Goal: Information Seeking & Learning: Learn about a topic

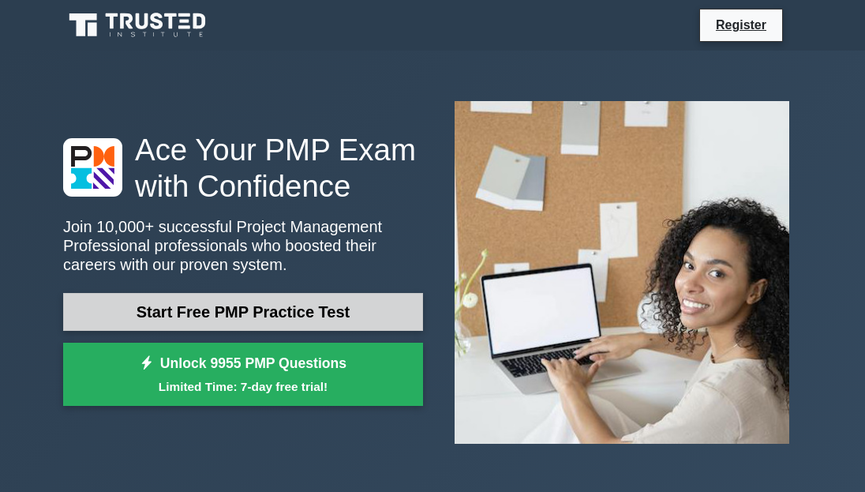
click at [264, 248] on link "Start Free PMP Practice Test" at bounding box center [243, 312] width 360 height 38
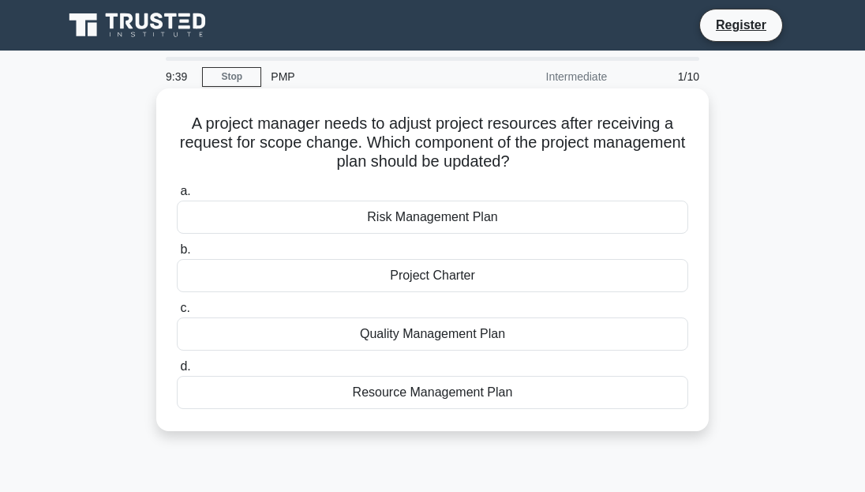
click at [470, 393] on div "Resource Management Plan" at bounding box center [432, 392] width 511 height 33
click at [177, 372] on input "d. Resource Management Plan" at bounding box center [177, 367] width 0 height 10
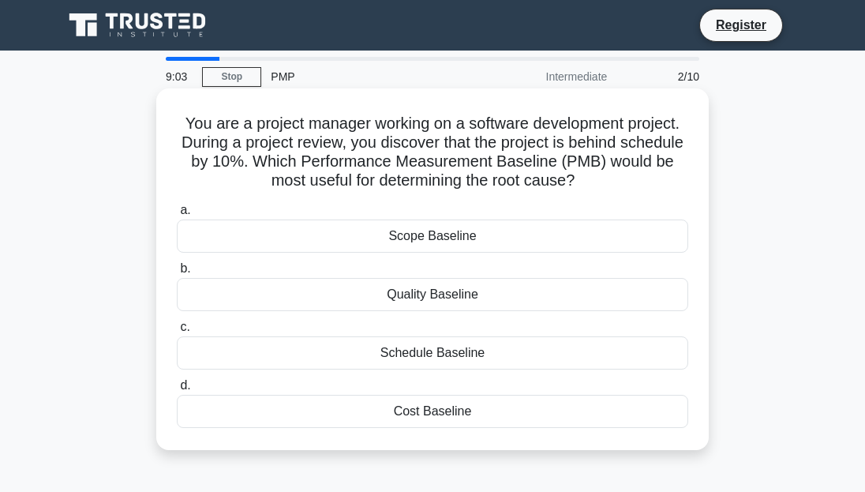
click at [487, 410] on div "Cost Baseline" at bounding box center [432, 411] width 511 height 33
click at [177, 391] on input "d. Cost Baseline" at bounding box center [177, 385] width 0 height 10
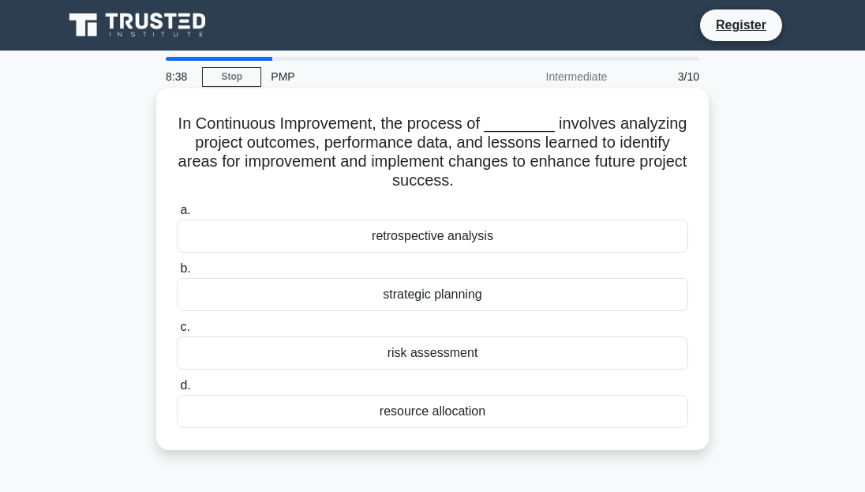
click at [507, 238] on div "retrospective analysis" at bounding box center [432, 235] width 511 height 33
click at [177, 215] on input "a. retrospective analysis" at bounding box center [177, 210] width 0 height 10
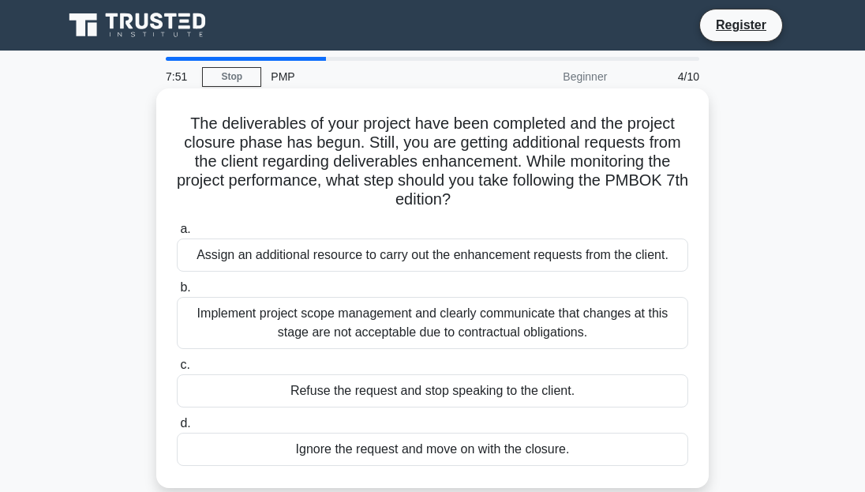
click at [613, 335] on div "Implement project scope management and clearly communicate that changes at this…" at bounding box center [432, 323] width 511 height 52
click at [177, 293] on input "b. Implement project scope management and clearly communicate that changes at t…" at bounding box center [177, 288] width 0 height 10
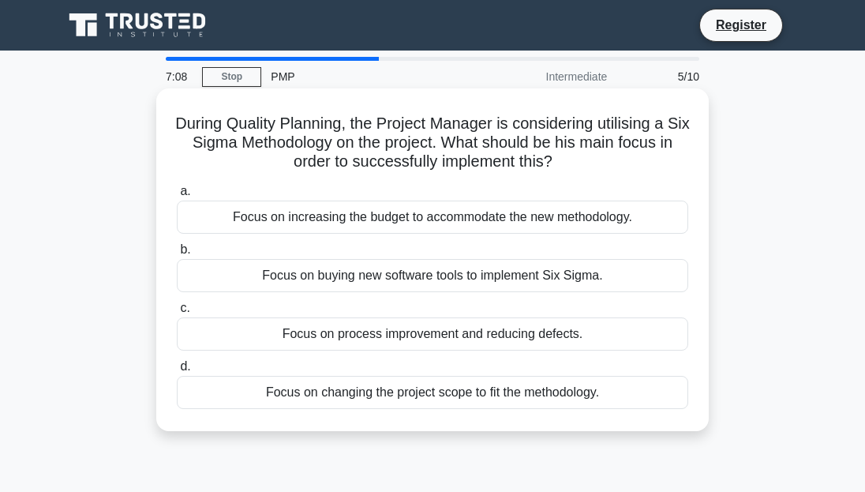
click at [440, 335] on div "Focus on process improvement and reducing defects." at bounding box center [432, 333] width 511 height 33
click at [177, 313] on input "c. Focus on process improvement and reducing defects." at bounding box center [177, 308] width 0 height 10
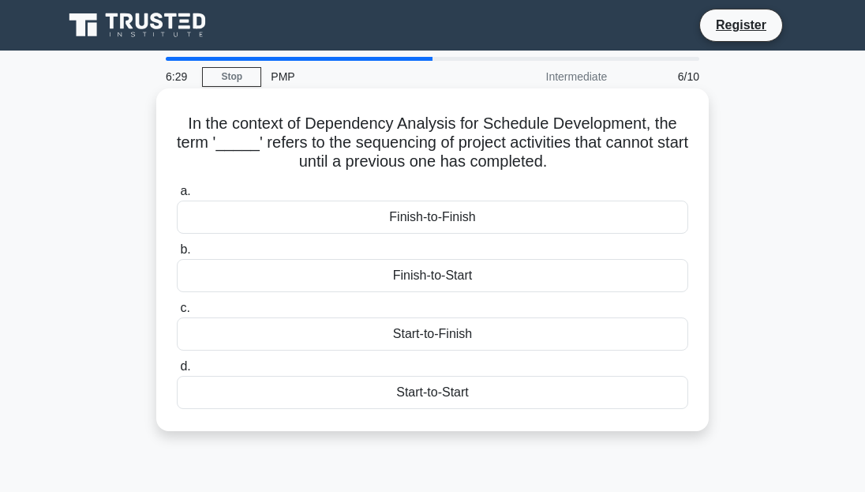
click at [490, 282] on div "Finish-to-Start" at bounding box center [432, 275] width 511 height 33
click at [177, 255] on input "b. Finish-to-Start" at bounding box center [177, 250] width 0 height 10
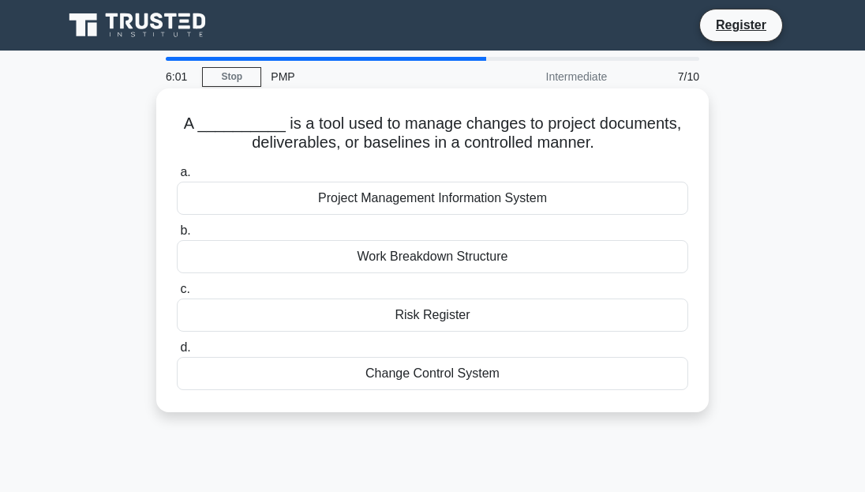
click at [526, 197] on div "Project Management Information System" at bounding box center [432, 198] width 511 height 33
click at [177, 178] on input "a. Project Management Information System" at bounding box center [177, 172] width 0 height 10
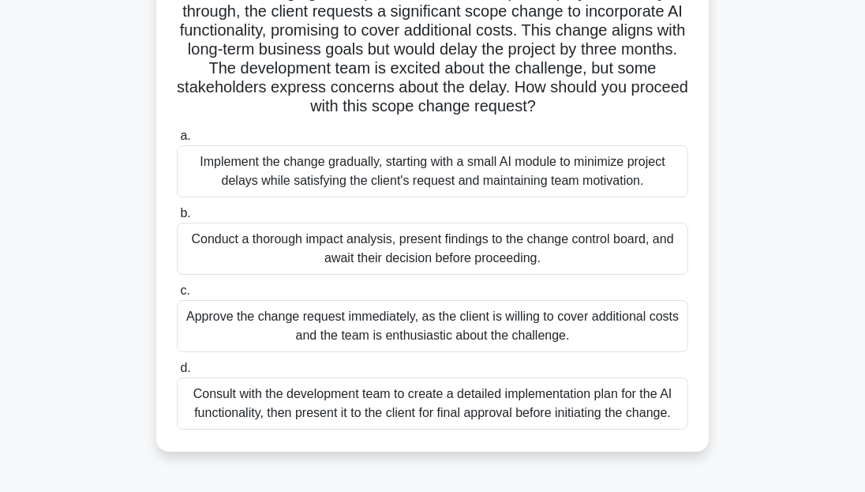
scroll to position [158, 0]
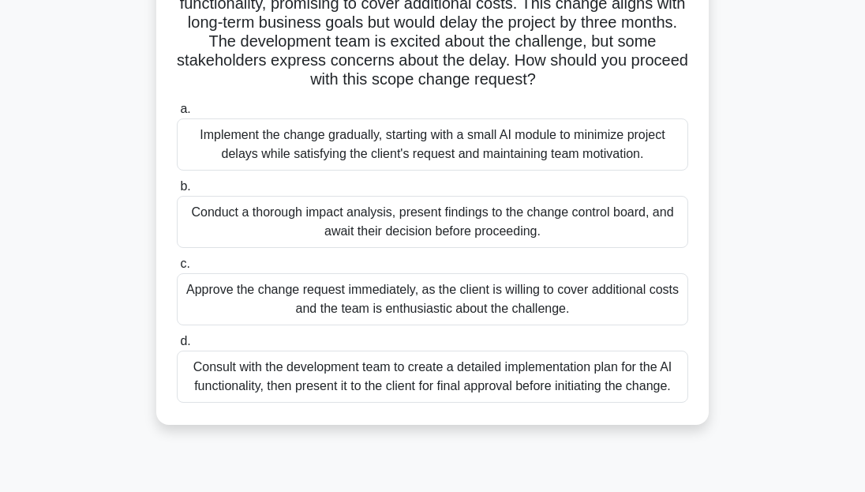
click at [500, 234] on div "Conduct a thorough impact analysis, present findings to the change control boar…" at bounding box center [432, 222] width 511 height 52
click at [177, 192] on input "b. Conduct a thorough impact analysis, present findings to the change control b…" at bounding box center [177, 187] width 0 height 10
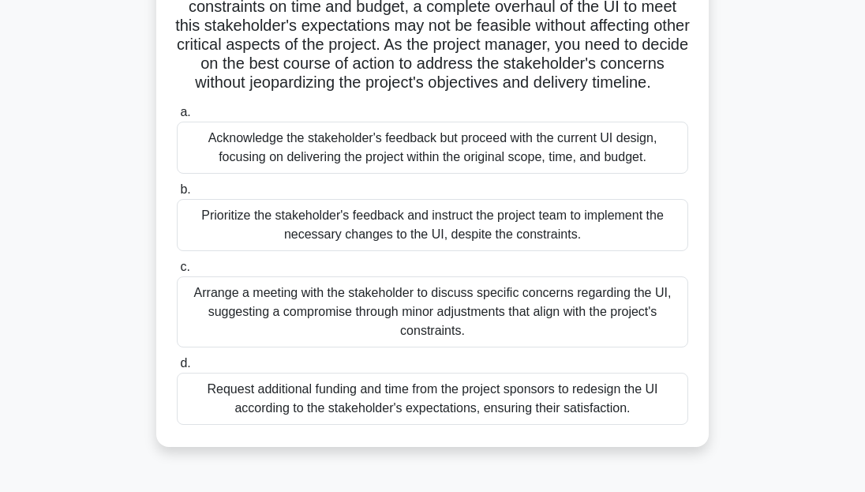
scroll to position [316, 0]
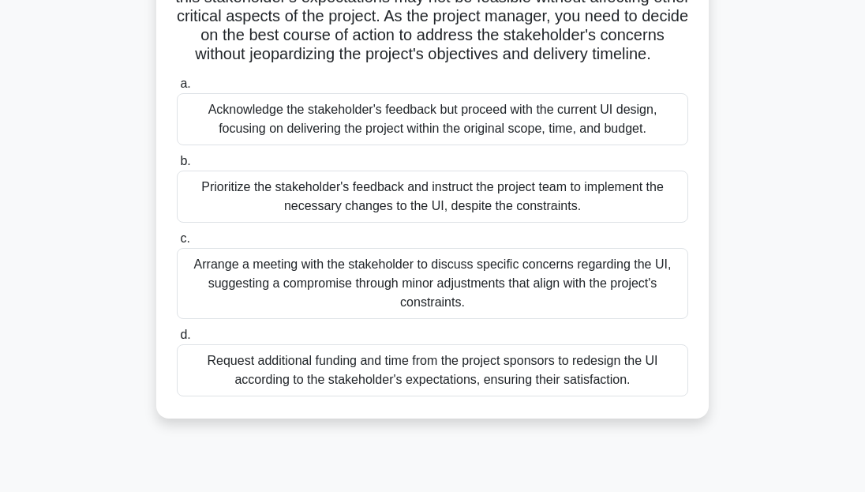
click at [482, 286] on div "Arrange a meeting with the stakeholder to discuss specific concerns regarding t…" at bounding box center [432, 283] width 511 height 71
click at [177, 244] on input "c. Arrange a meeting with the stakeholder to discuss specific concerns regardin…" at bounding box center [177, 239] width 0 height 10
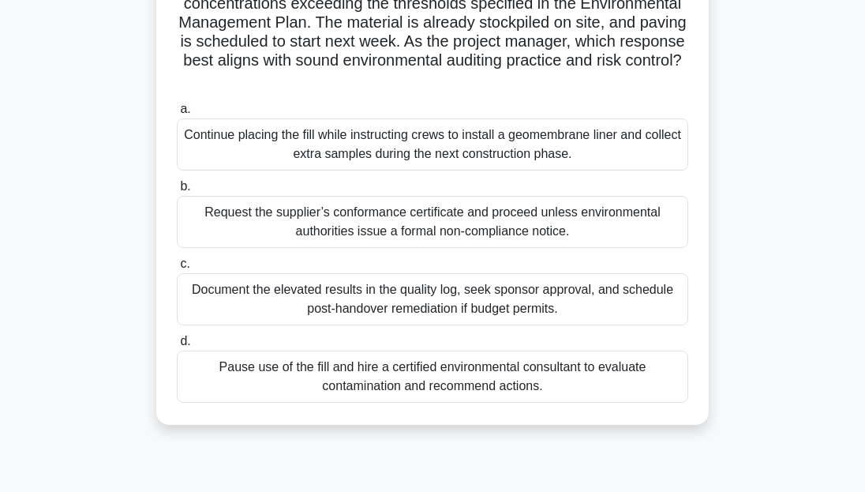
scroll to position [237, 0]
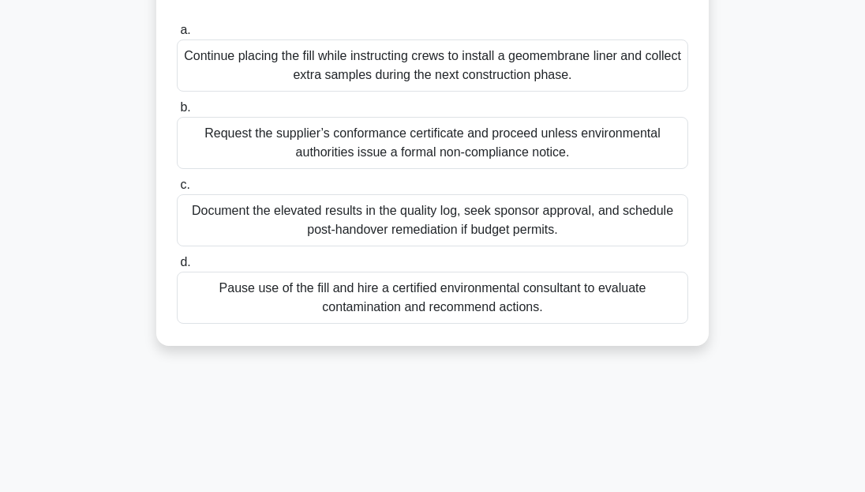
click at [550, 297] on div "Pause use of the fill and hire a certified environmental consultant to evaluate…" at bounding box center [432, 298] width 511 height 52
click at [177, 268] on input "d. Pause use of the fill and hire a certified environmental consultant to evalu…" at bounding box center [177, 262] width 0 height 10
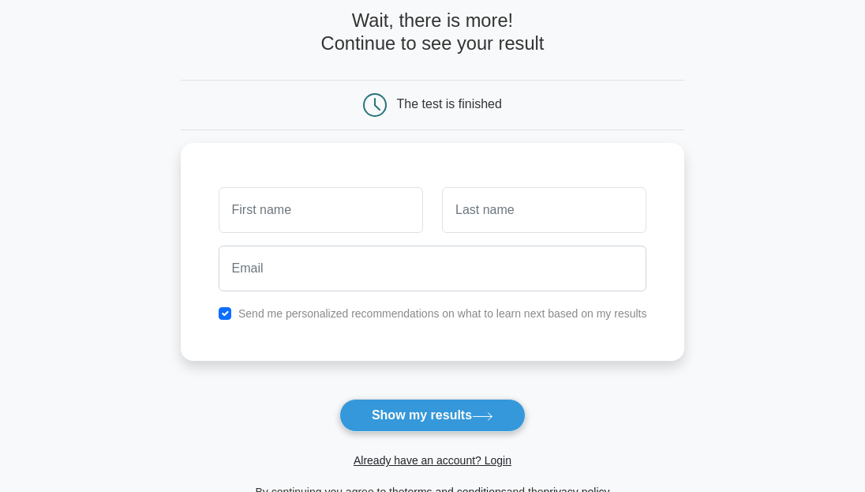
scroll to position [158, 0]
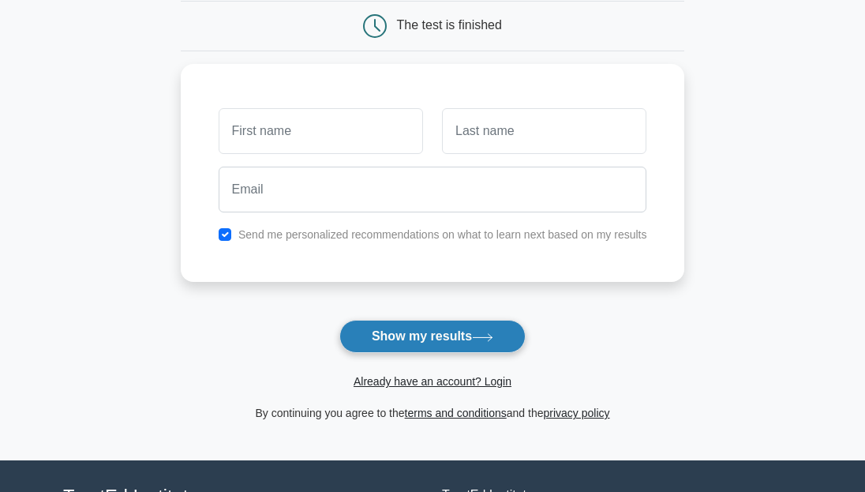
click at [493, 337] on icon at bounding box center [482, 337] width 21 height 9
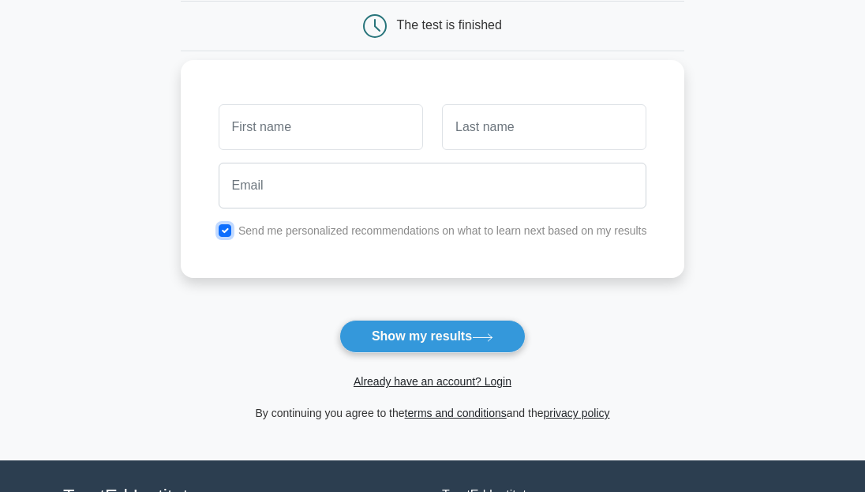
click at [223, 231] on input "checkbox" at bounding box center [225, 230] width 13 height 13
checkbox input "false"
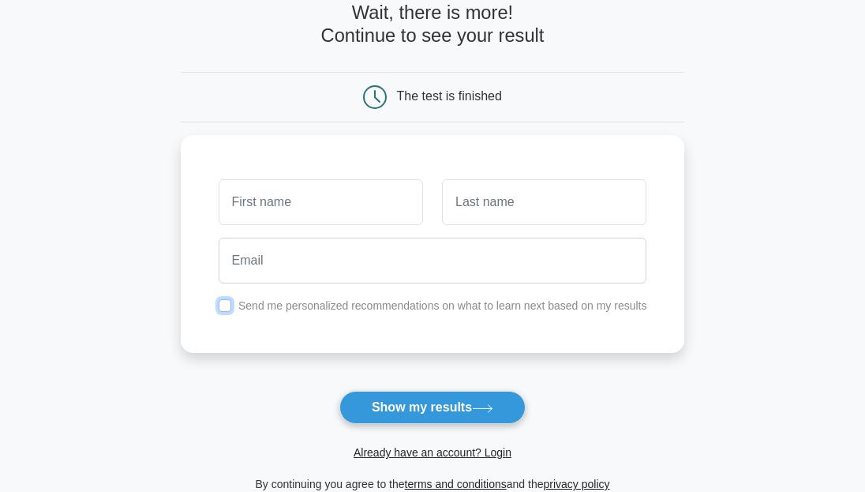
scroll to position [0, 0]
